Goal: Communication & Community: Connect with others

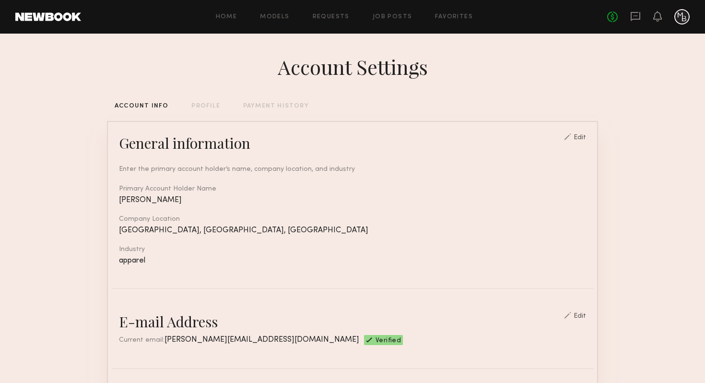
click at [640, 17] on div "No fees up to $5,000" at bounding box center [648, 16] width 82 height 15
click at [636, 17] on icon at bounding box center [635, 16] width 11 height 11
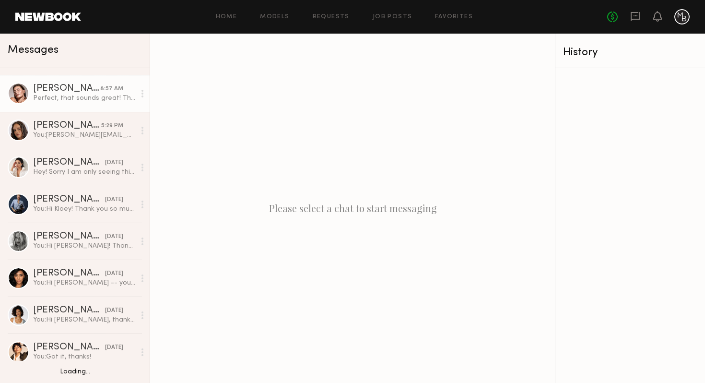
scroll to position [77, 0]
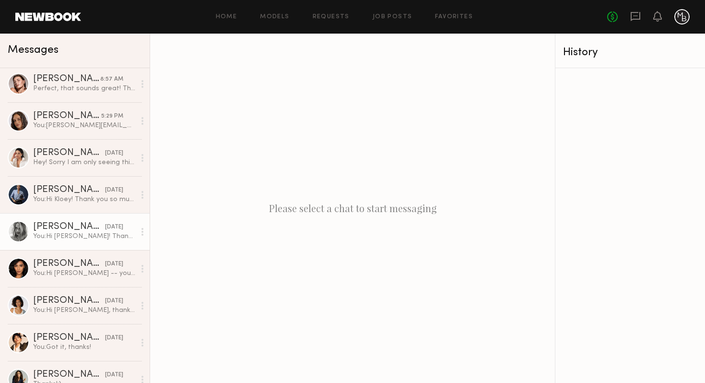
click at [53, 243] on link "Ashley T. yesterday You: Hi Ashely! Thank you so much for submitting your self-…" at bounding box center [75, 231] width 150 height 37
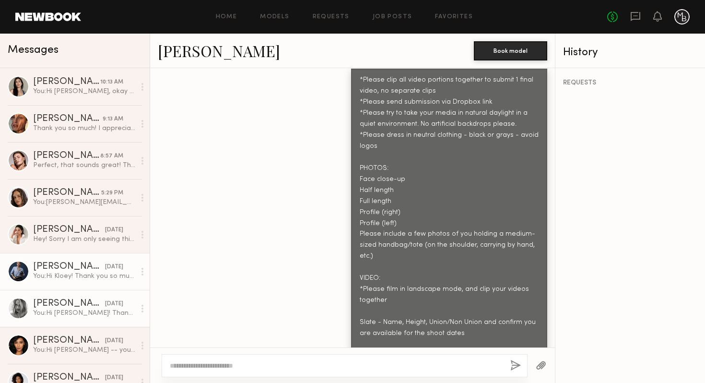
click at [69, 279] on div "You: Hi Kloey! Thank you so much for attending/submitting your self-tape — we l…" at bounding box center [84, 275] width 102 height 9
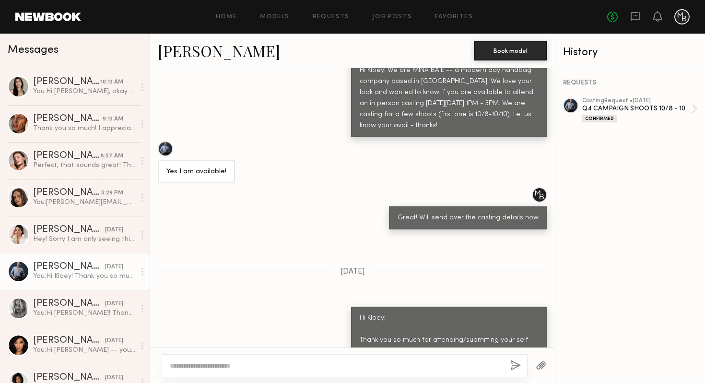
scroll to position [574, 0]
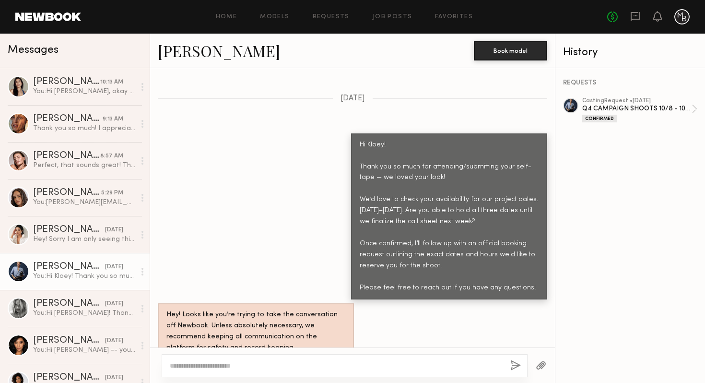
click at [58, 278] on div "You: Hi Kloey! Thank you so much for attending/submitting your self-tape — we l…" at bounding box center [84, 275] width 102 height 9
click at [85, 279] on div "You: Hi Kloey! Thank you so much for attending/submitting your self-tape — we l…" at bounding box center [84, 275] width 102 height 9
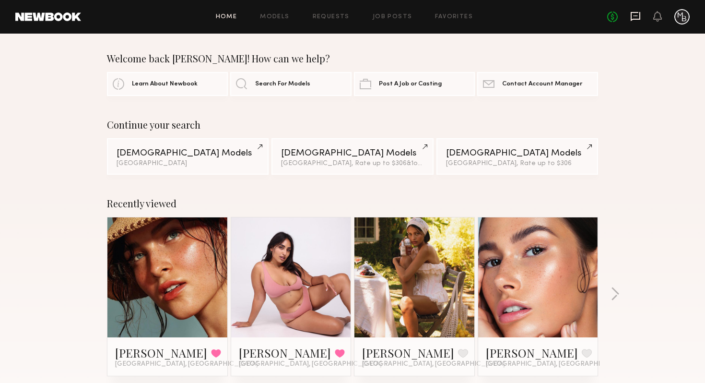
click at [636, 18] on icon at bounding box center [635, 16] width 11 height 11
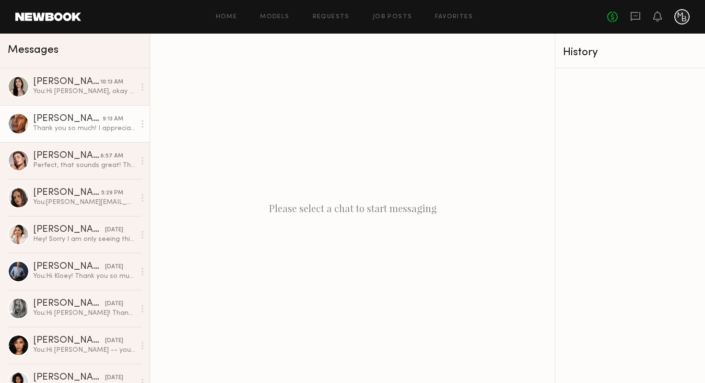
click at [83, 127] on div "Thank you so much! I appreciate it. Talk soon :)" at bounding box center [84, 128] width 102 height 9
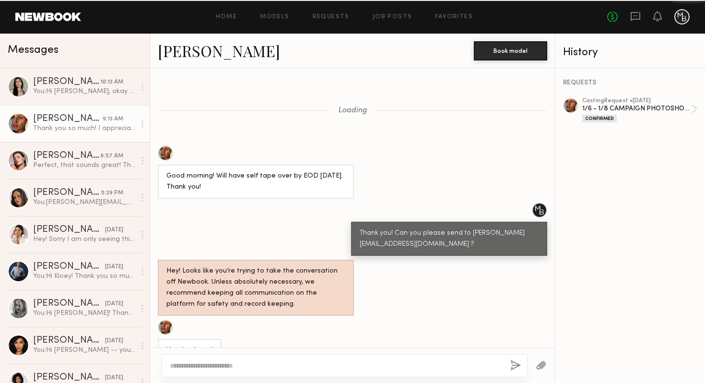
scroll to position [841, 0]
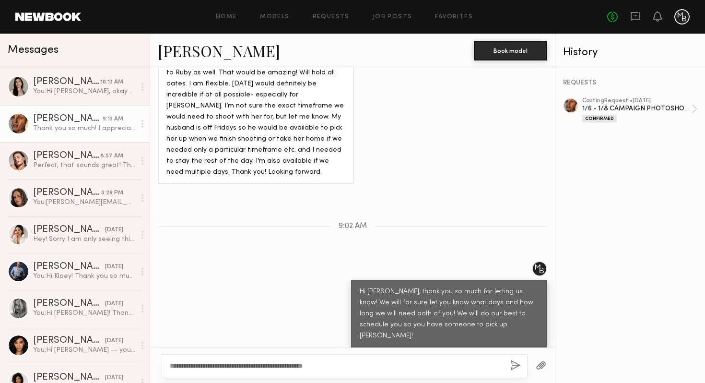
type textarea "**********"
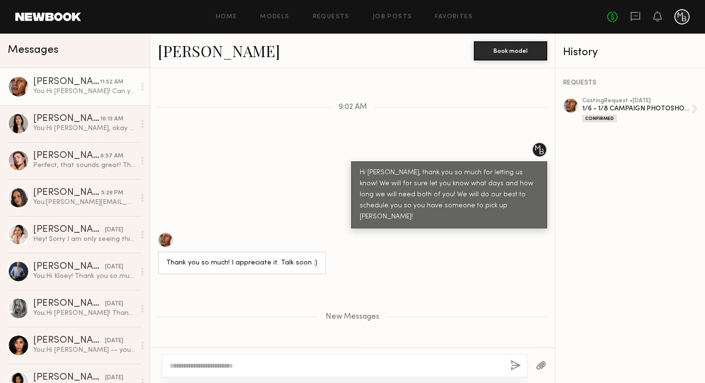
scroll to position [5, 0]
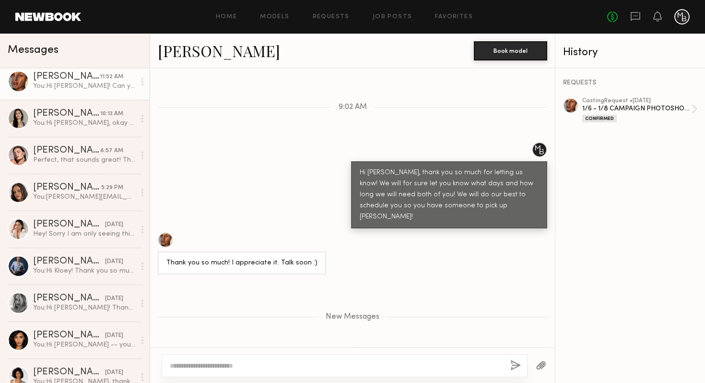
drag, startPoint x: 295, startPoint y: 194, endPoint x: 324, endPoint y: 239, distance: 53.5
click at [295, 194] on div "Loading Good morning! Will have self tape over by EOD [DATE]. Thank you! Thank …" at bounding box center [352, 207] width 405 height 279
drag, startPoint x: 324, startPoint y: 239, endPoint x: 335, endPoint y: 238, distance: 11.6
click at [325, 239] on div "Thank you so much! I appreciate it. Talk soon :)" at bounding box center [352, 253] width 405 height 42
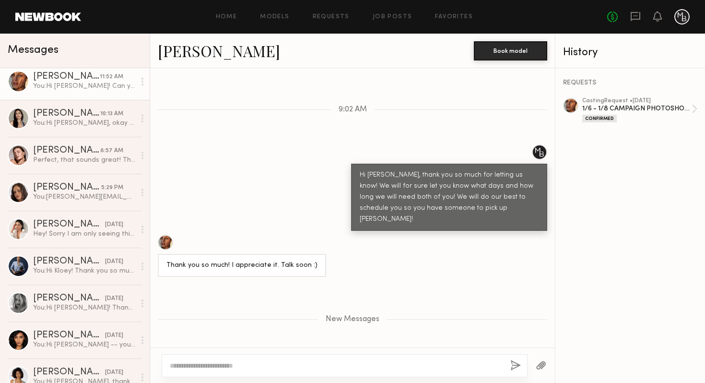
scroll to position [956, 0]
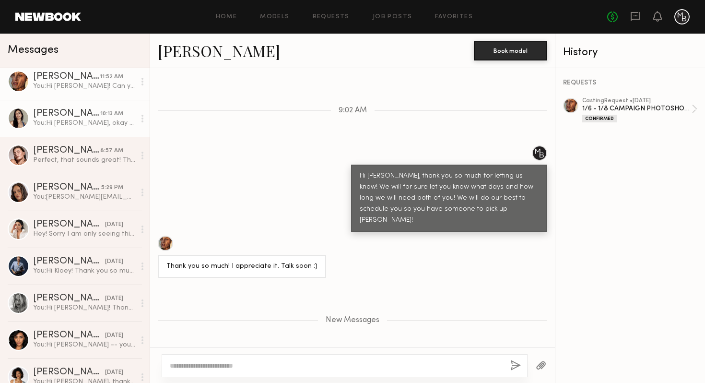
click at [83, 134] on link "[PERSON_NAME] 10:13 AM You: Hi [PERSON_NAME], okay great! Thank you for letting…" at bounding box center [75, 118] width 150 height 37
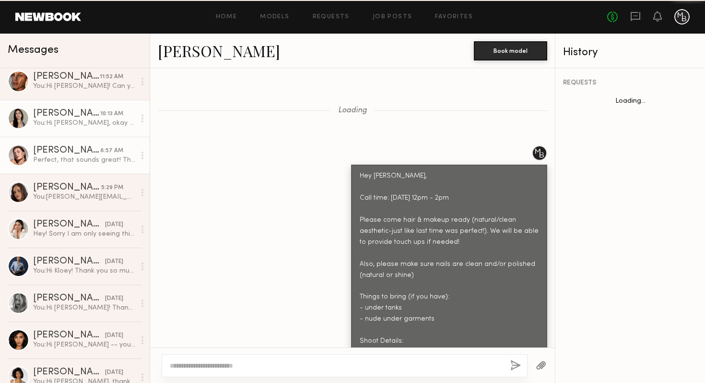
scroll to position [1080, 0]
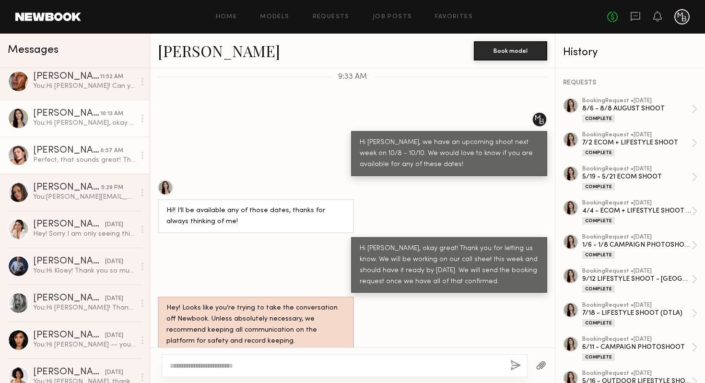
drag, startPoint x: 116, startPoint y: 165, endPoint x: 111, endPoint y: 165, distance: 5.3
click at [116, 165] on link "[PERSON_NAME] 8:57 AM Perfect, that sounds great! Thanks 😊" at bounding box center [75, 155] width 150 height 37
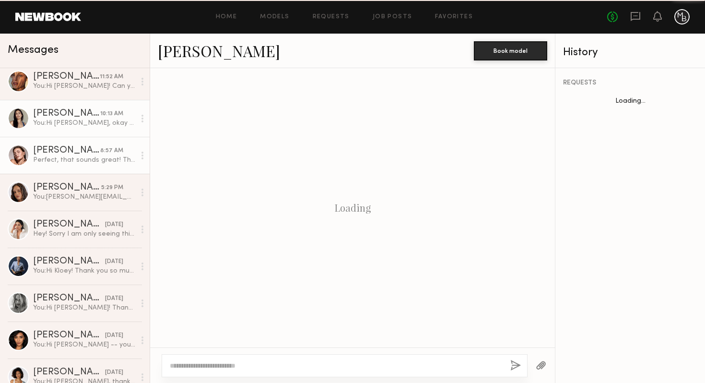
scroll to position [1444, 0]
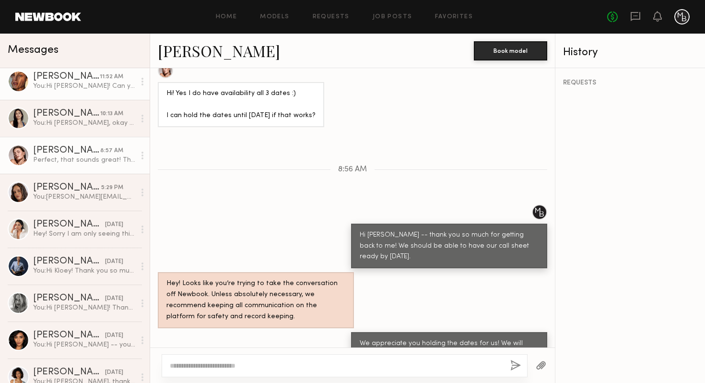
click at [81, 80] on div "[PERSON_NAME]" at bounding box center [66, 77] width 67 height 10
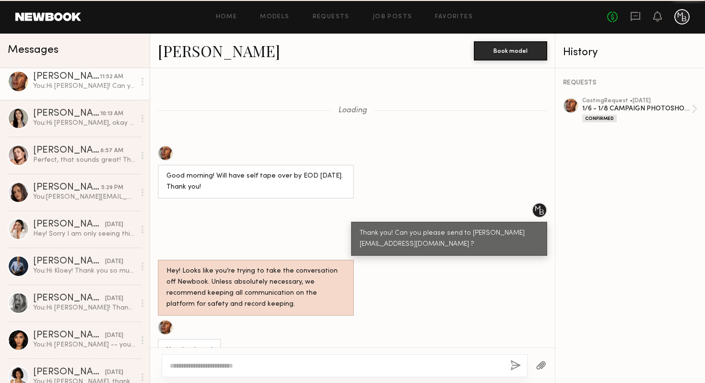
scroll to position [887, 0]
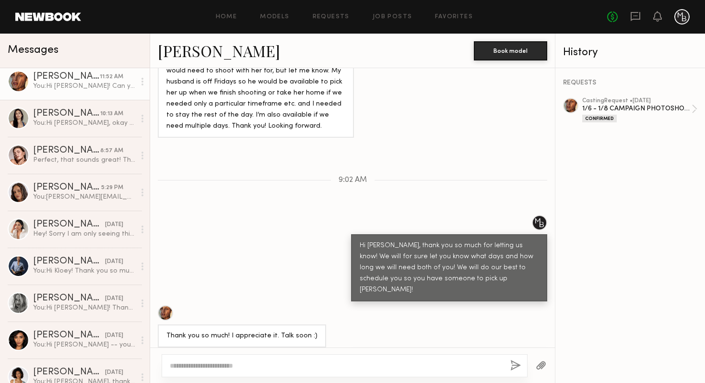
click at [58, 87] on div "You: Hi [PERSON_NAME]! Can you confirm what your current sizes are?" at bounding box center [84, 85] width 102 height 9
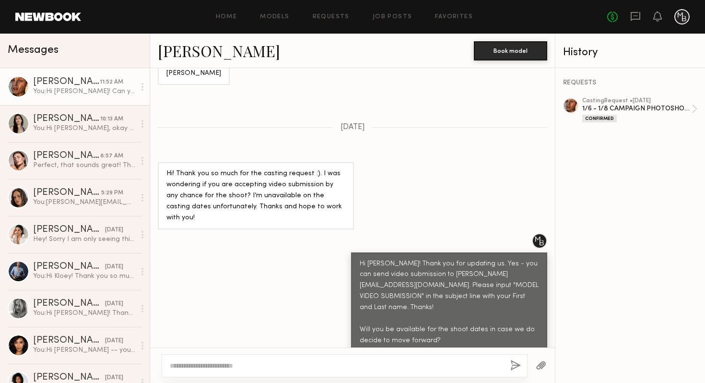
scroll to position [3348, 0]
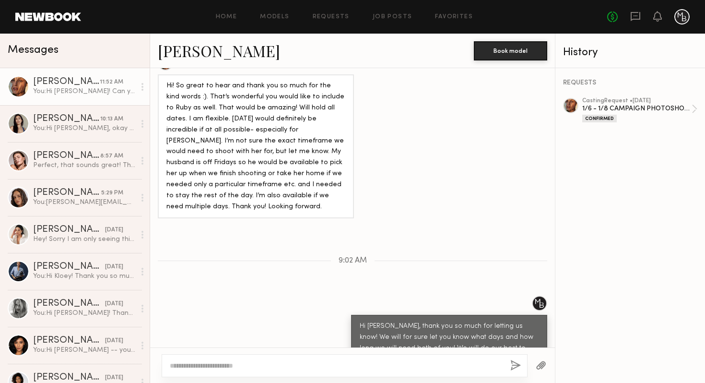
click at [295, 145] on div "Loading Hi Nicole, I hope you are doing great! We came across your portfolio an…" at bounding box center [352, 207] width 405 height 279
click at [363, 151] on div "Loading Hi Nicole, I hope you are doing great! We came across your portfolio an…" at bounding box center [352, 207] width 405 height 279
drag, startPoint x: 361, startPoint y: 159, endPoint x: 373, endPoint y: 158, distance: 12.5
click at [361, 256] on span "9:02 AM" at bounding box center [352, 260] width 28 height 8
click at [373, 256] on div "9:02 AM" at bounding box center [352, 260] width 405 height 8
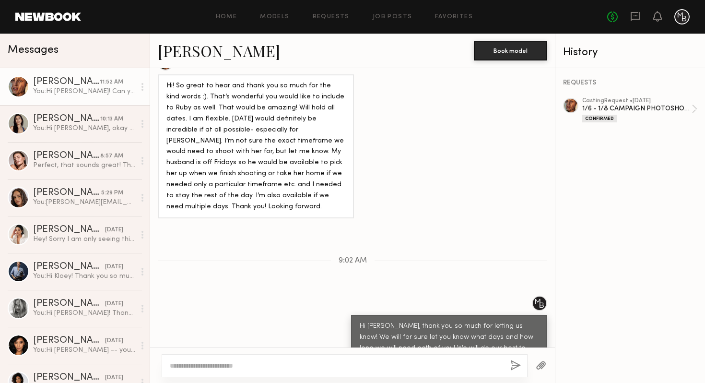
click at [365, 256] on span "9:02 AM" at bounding box center [352, 260] width 28 height 8
drag, startPoint x: 367, startPoint y: 157, endPoint x: 317, endPoint y: 157, distance: 50.3
click at [317, 256] on div "9:02 AM" at bounding box center [352, 260] width 405 height 8
click at [361, 256] on span "9:02 AM" at bounding box center [352, 260] width 28 height 8
